Goal: Transaction & Acquisition: Purchase product/service

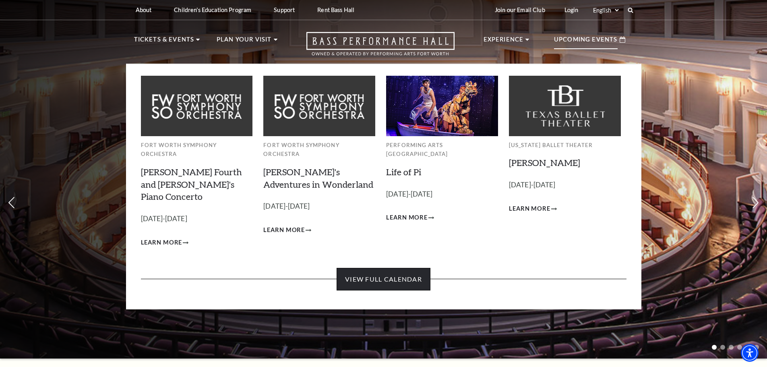
click at [368, 268] on link "View Full Calendar" at bounding box center [384, 279] width 94 height 23
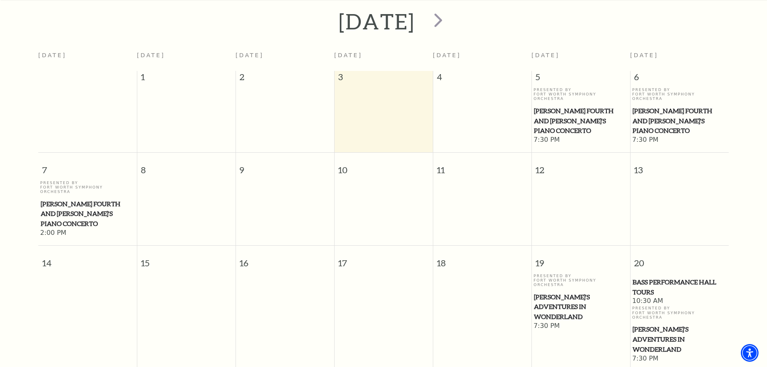
scroll to position [31, 0]
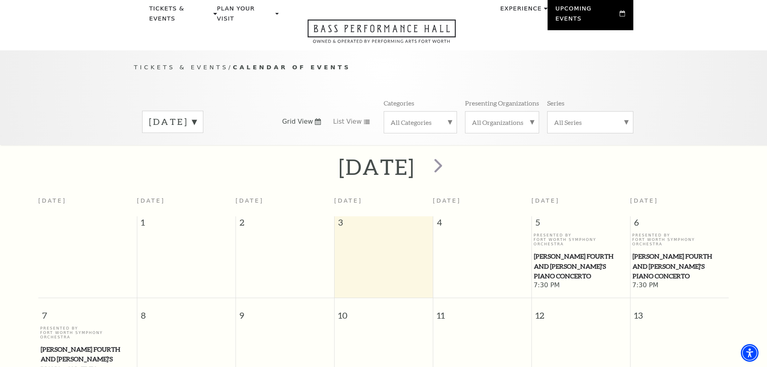
click at [197, 116] on label "[DATE]" at bounding box center [173, 122] width 48 height 12
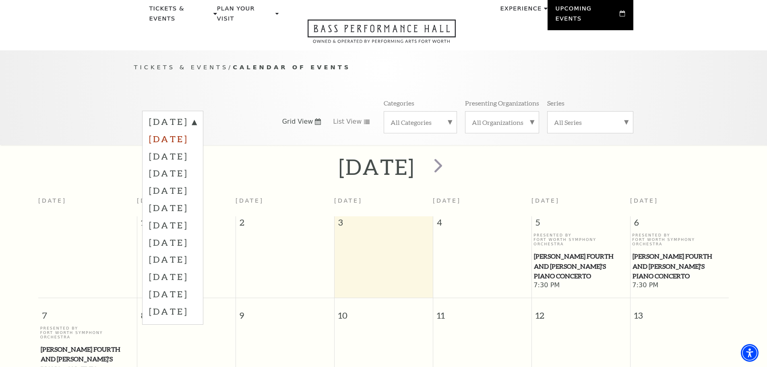
click at [197, 130] on label "[DATE]" at bounding box center [173, 138] width 48 height 17
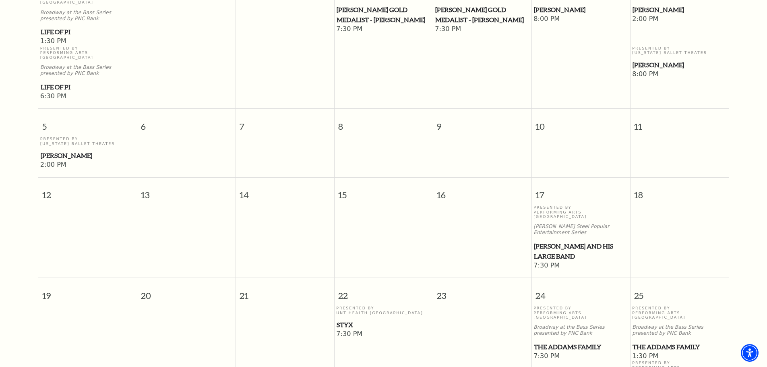
scroll to position [313, 0]
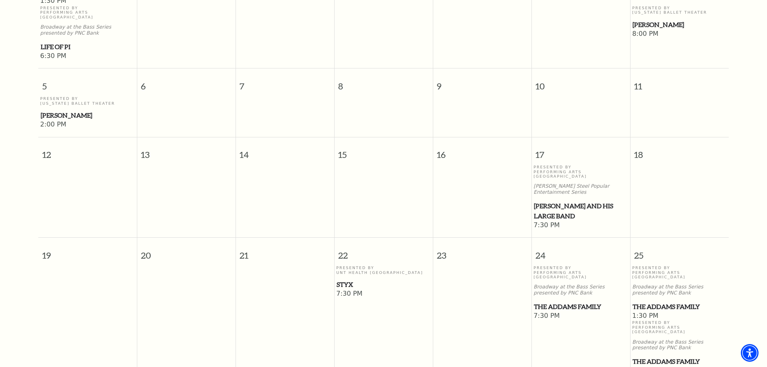
click at [343, 280] on span "Styx" at bounding box center [384, 285] width 94 height 10
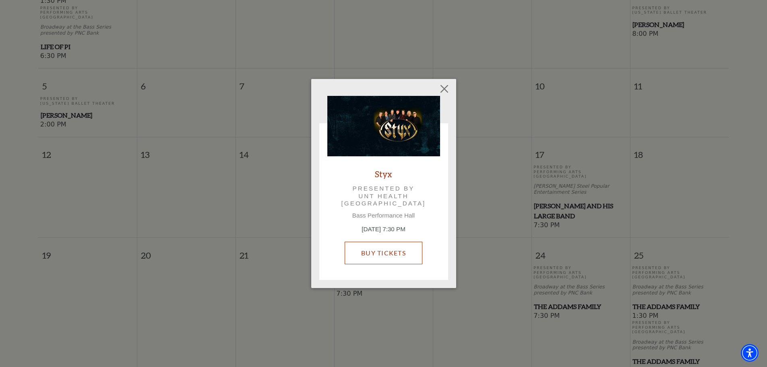
click at [380, 252] on link "Buy Tickets" at bounding box center [384, 253] width 78 height 23
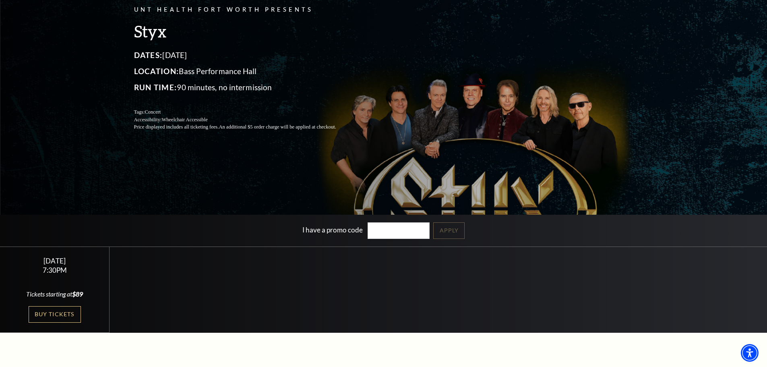
scroll to position [81, 0]
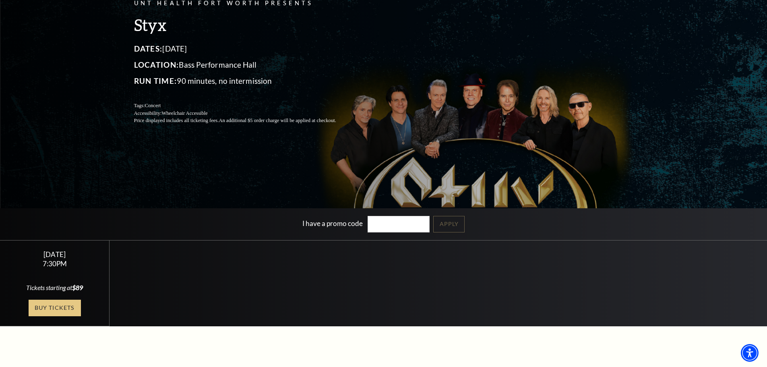
click at [49, 307] on link "Buy Tickets" at bounding box center [55, 308] width 52 height 17
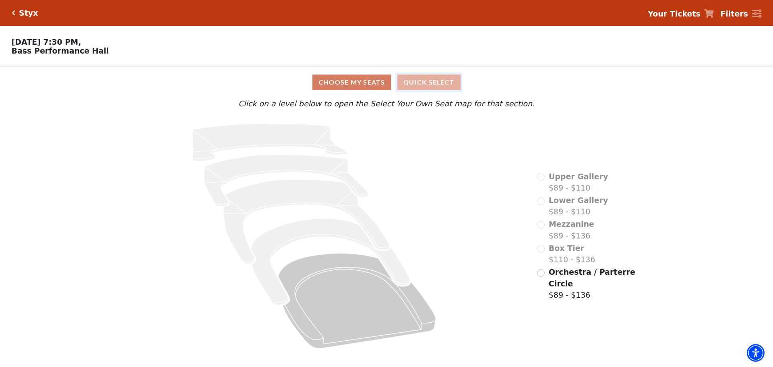
click at [420, 90] on button "Quick Select" at bounding box center [429, 83] width 63 height 16
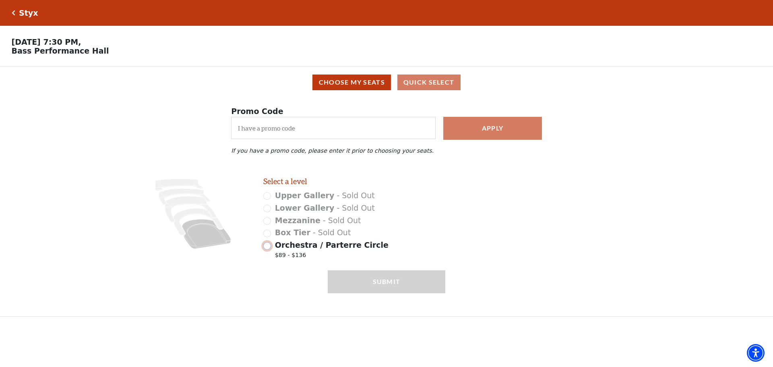
click at [267, 250] on input "Orchestra / Parterre Circle $89 - $136" at bounding box center [267, 246] width 8 height 8
radio input "true"
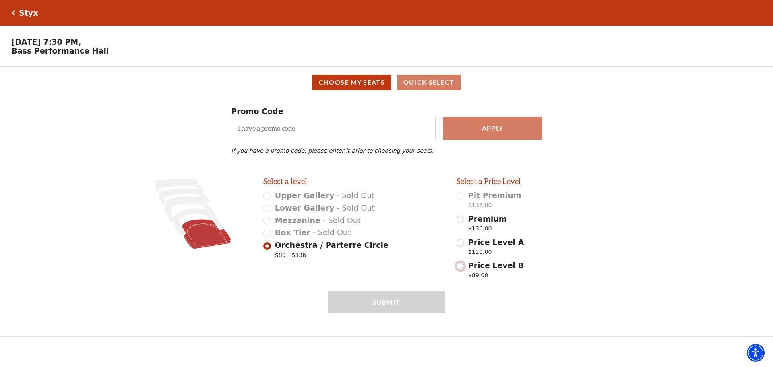
click at [462, 270] on input "Price Level B $89.00" at bounding box center [461, 266] width 8 height 8
radio input "true"
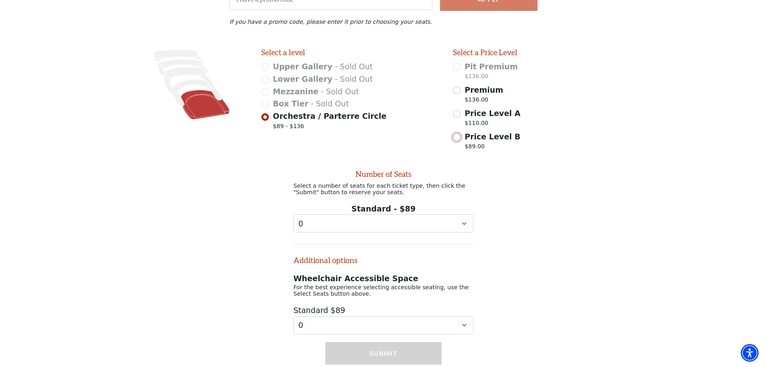
scroll to position [46, 0]
